Goal: Information Seeking & Learning: Find specific fact

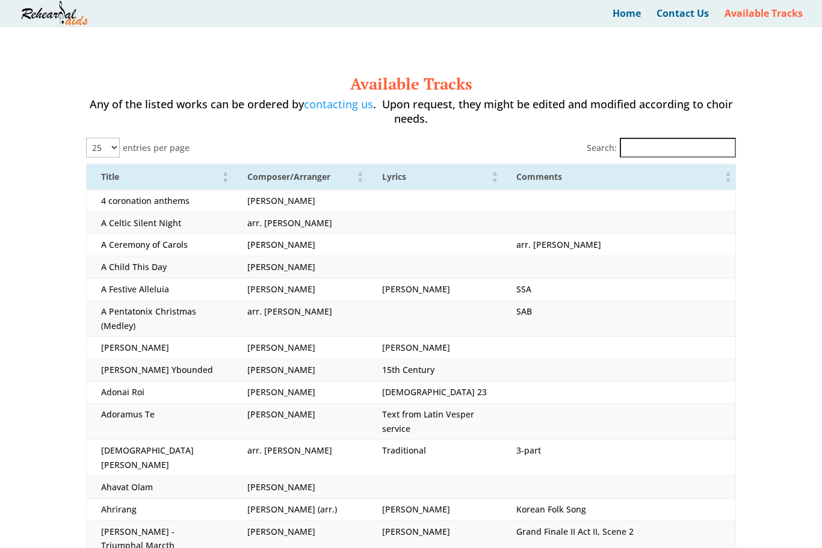
select select "25"
click at [659, 137] on input "Search:" at bounding box center [678, 147] width 116 height 20
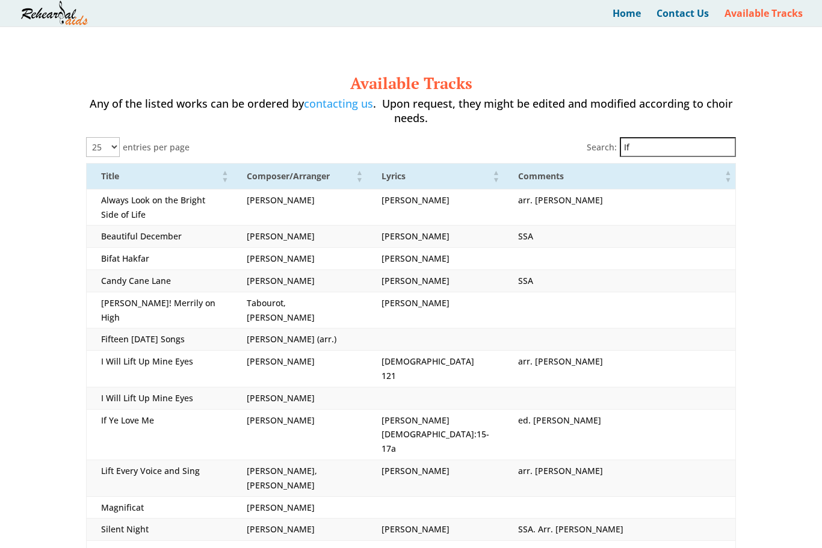
type input "I"
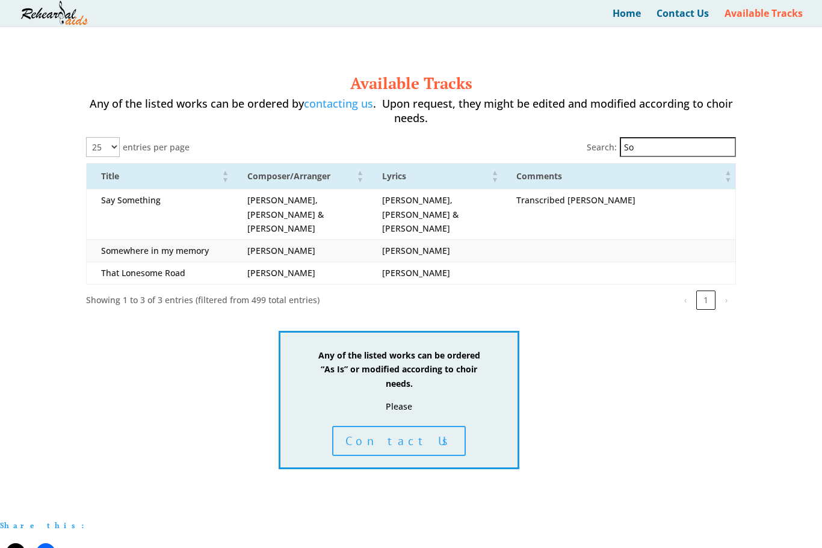
type input "S"
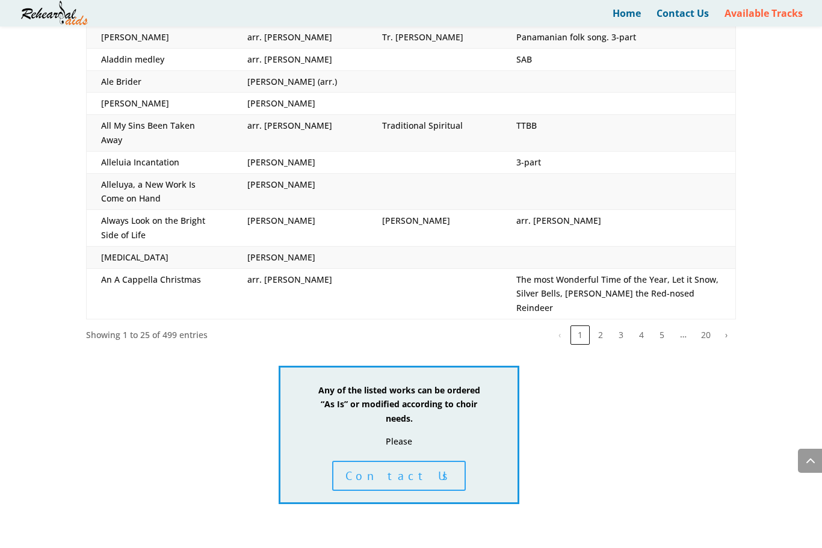
scroll to position [552, 0]
click at [167, 116] on td "All My Sins Been Taken Away" at bounding box center [160, 134] width 146 height 37
click at [205, 347] on div "Available Tracks Any of the listed works can be ordered by contacting us . Upon…" at bounding box center [411, 14] width 650 height 983
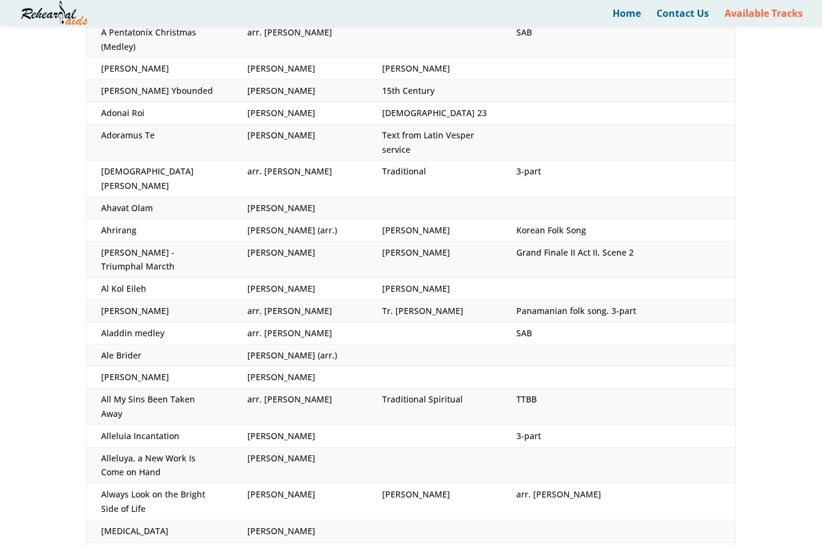
scroll to position [278, 0]
click at [258, 390] on td "arr. [PERSON_NAME]" at bounding box center [300, 408] width 135 height 37
click at [251, 390] on td "arr. [PERSON_NAME]" at bounding box center [300, 408] width 135 height 37
click at [249, 390] on td "arr. [PERSON_NAME]" at bounding box center [300, 408] width 135 height 37
click at [215, 390] on td "All My Sins Been Taken Away" at bounding box center [160, 408] width 146 height 37
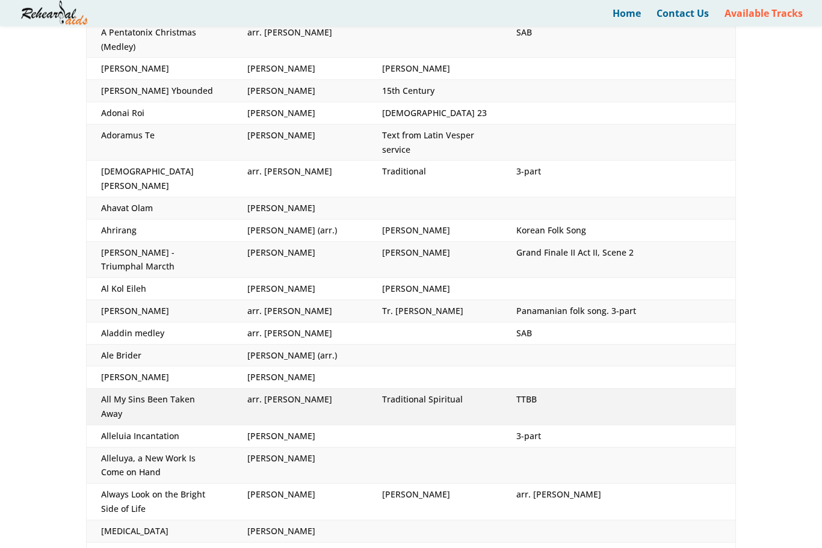
click at [255, 390] on td "arr. [PERSON_NAME]" at bounding box center [300, 408] width 135 height 37
click at [262, 390] on td "arr. [PERSON_NAME]" at bounding box center [300, 408] width 135 height 37
click at [17, 352] on div "Available Tracks Any of the listed works can be ordered by contacting us . Upon…" at bounding box center [411, 288] width 822 height 1080
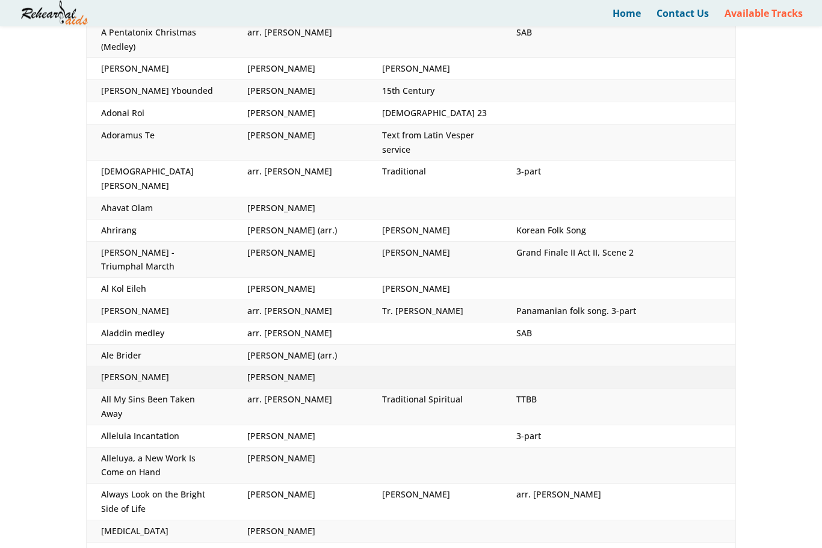
click at [122, 367] on td "[PERSON_NAME]" at bounding box center [160, 378] width 146 height 22
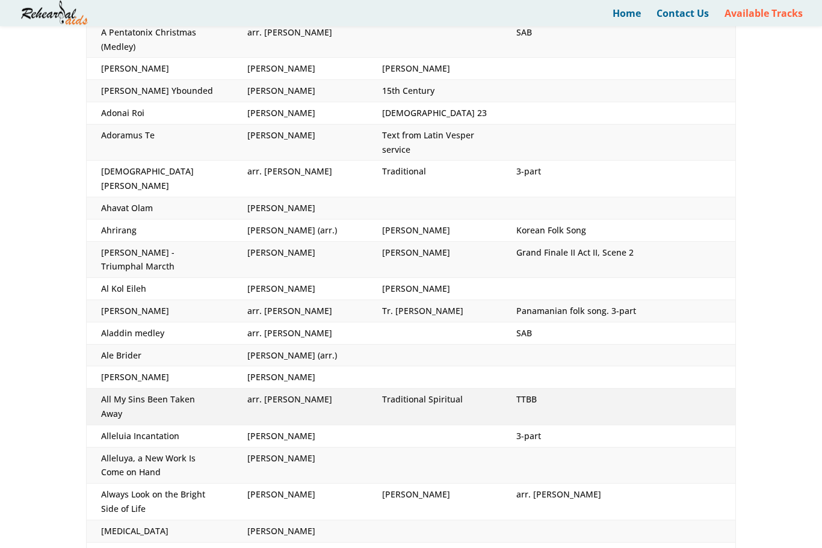
click at [157, 390] on td "All My Sins Been Taken Away" at bounding box center [160, 408] width 146 height 37
click at [167, 390] on td "All My Sins Been Taken Away" at bounding box center [160, 408] width 146 height 37
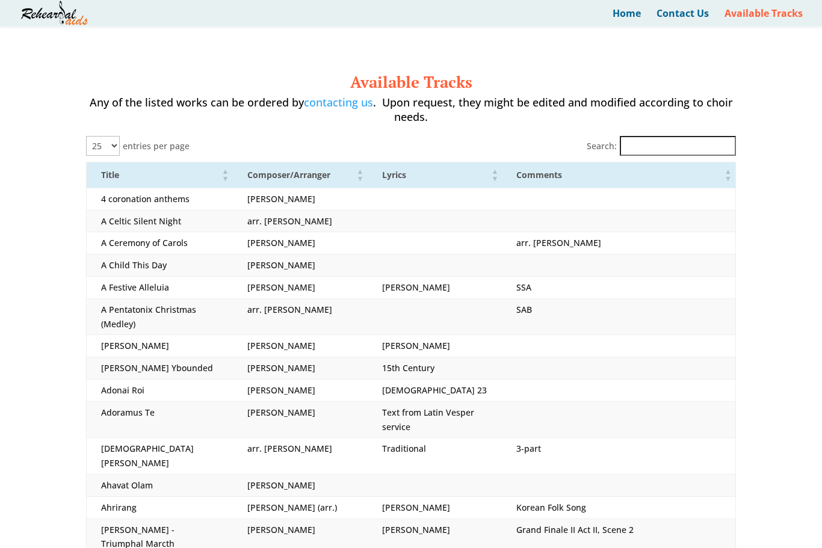
scroll to position [0, 0]
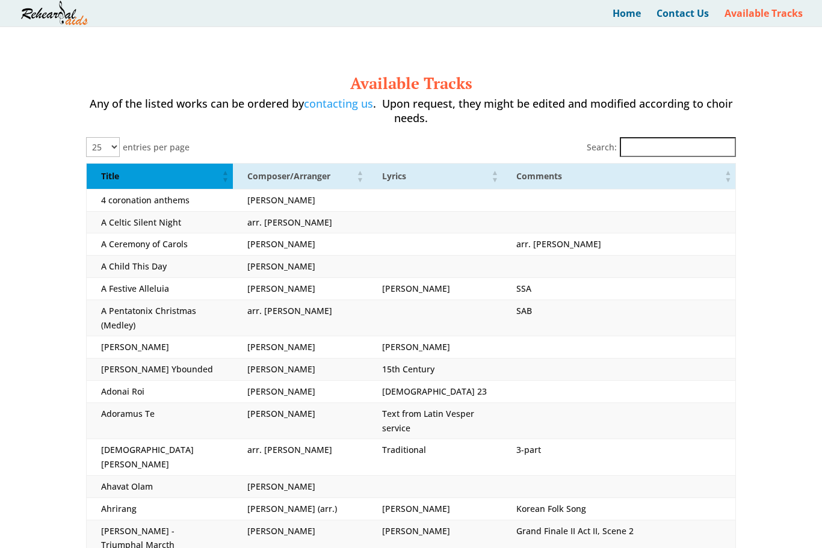
click at [222, 180] on span "Title: Activate to sort" at bounding box center [225, 176] width 7 height 25
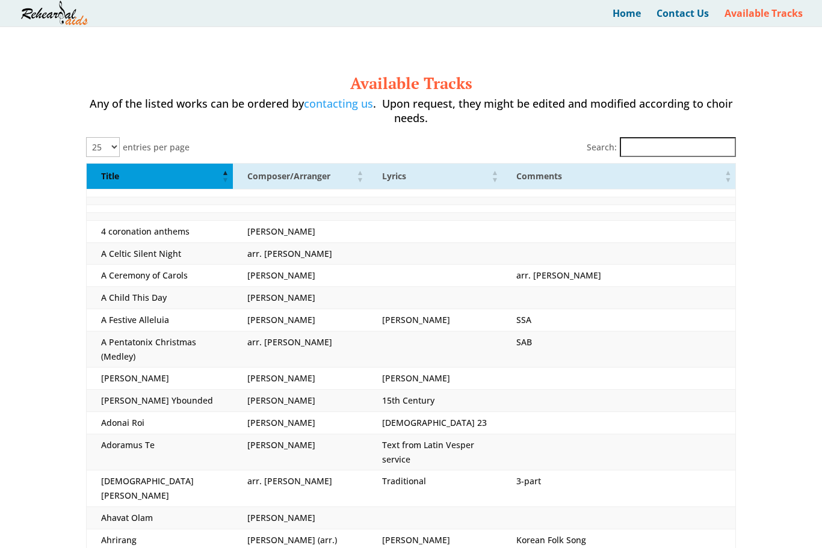
click at [119, 178] on span "Title" at bounding box center [110, 175] width 18 height 11
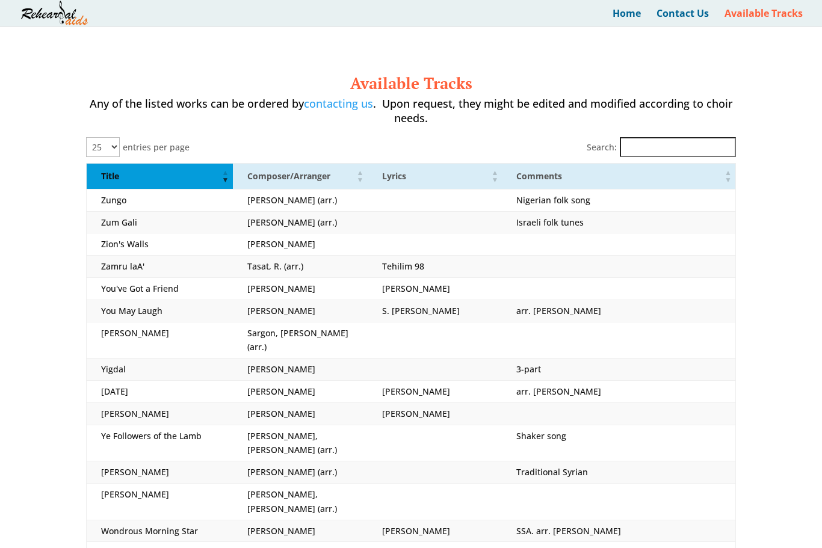
click at [222, 176] on span "Title: Activate to remove sorting" at bounding box center [225, 176] width 7 height 25
